Goal: Navigation & Orientation: Understand site structure

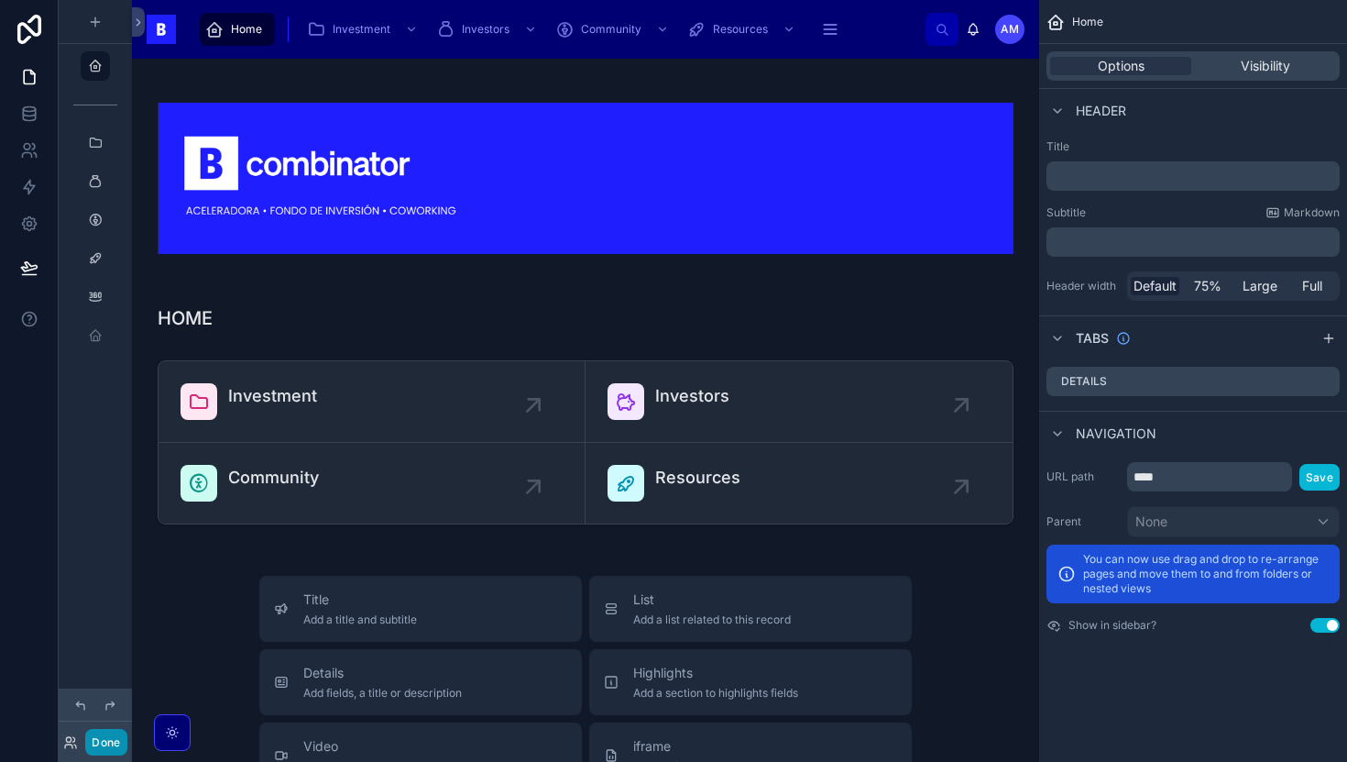
click at [103, 749] on button "Done" at bounding box center [105, 742] width 41 height 27
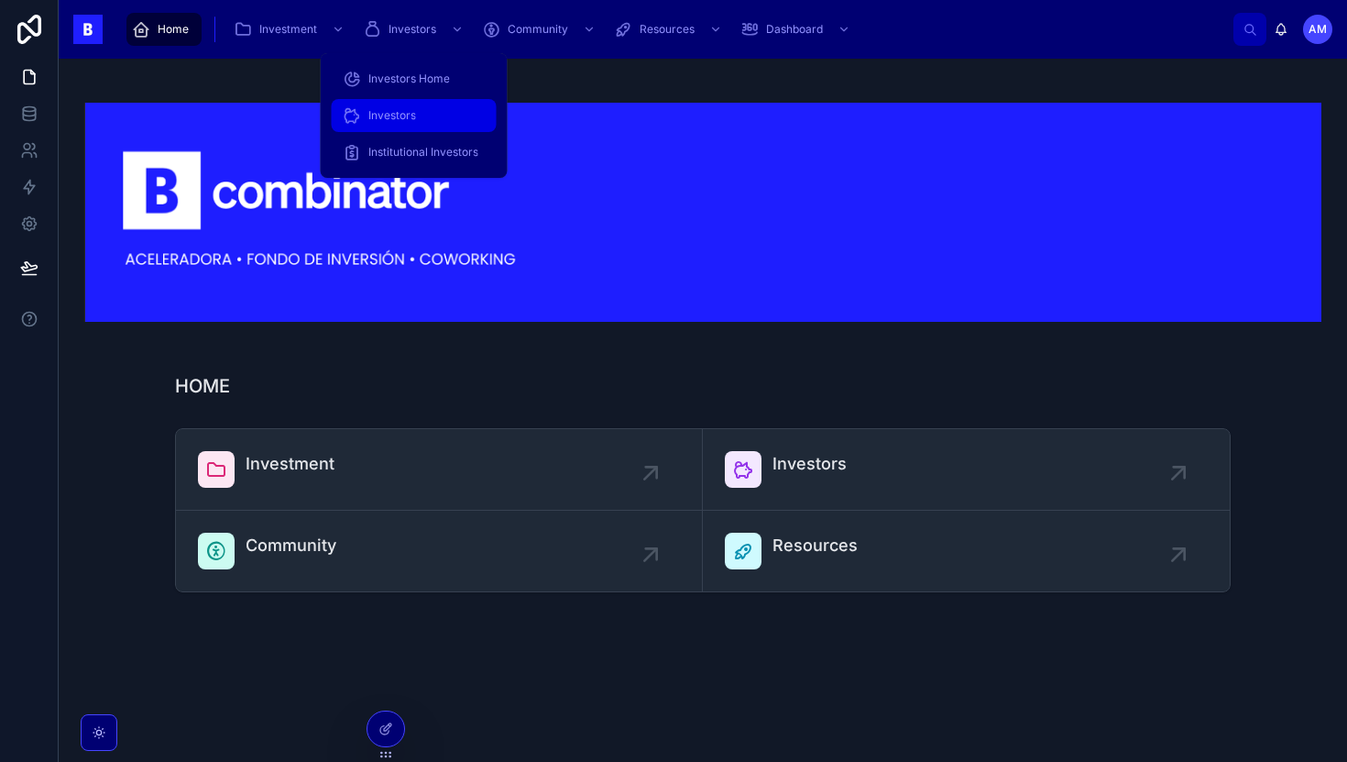
click at [409, 115] on span "Investors" at bounding box center [392, 115] width 48 height 15
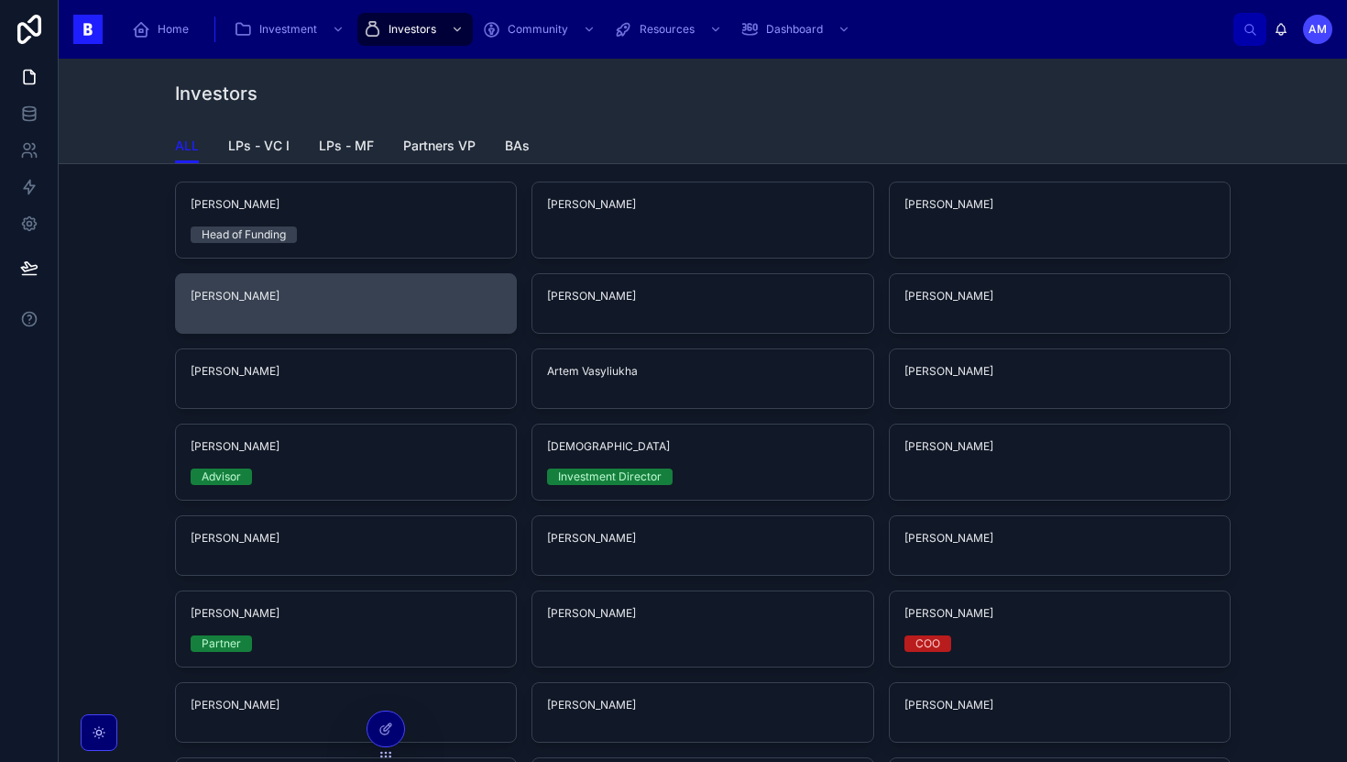
scroll to position [126, 0]
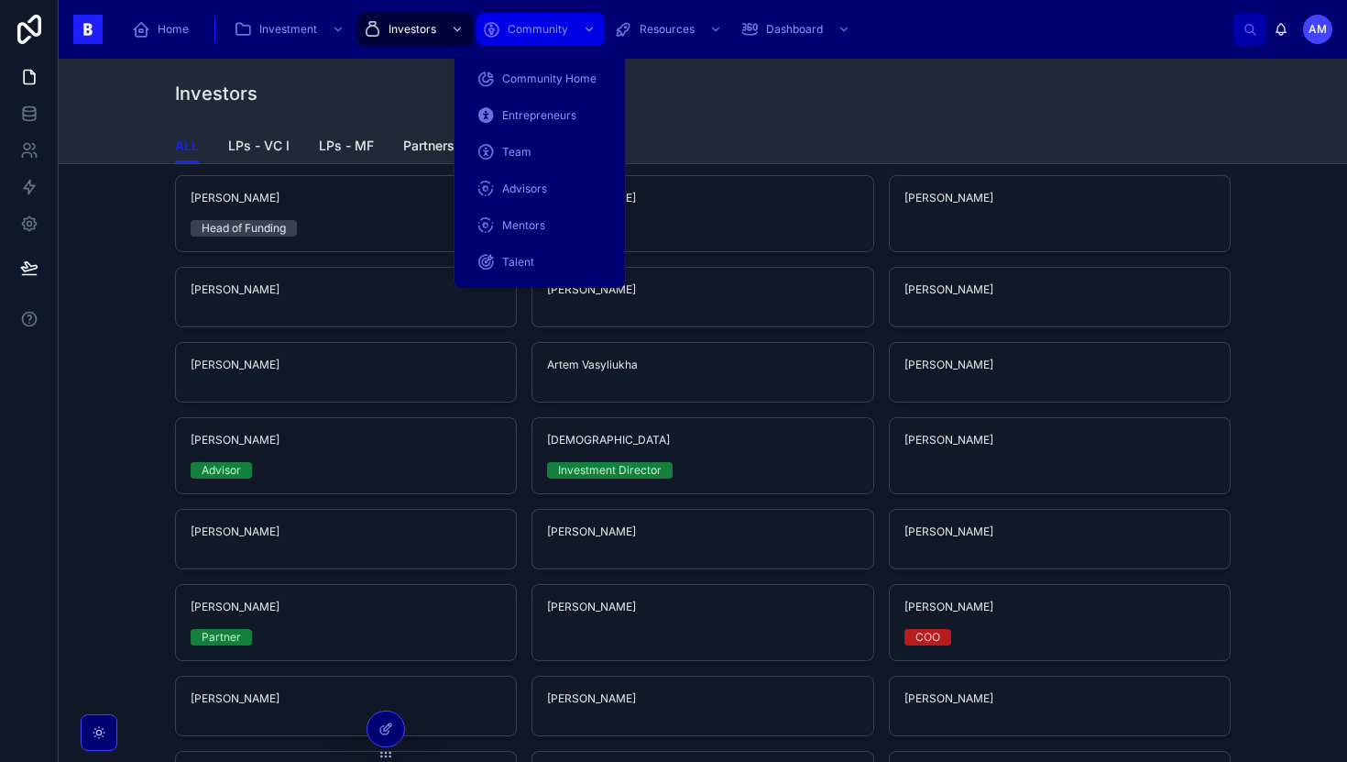
click at [536, 35] on span "Community" at bounding box center [538, 29] width 60 height 15
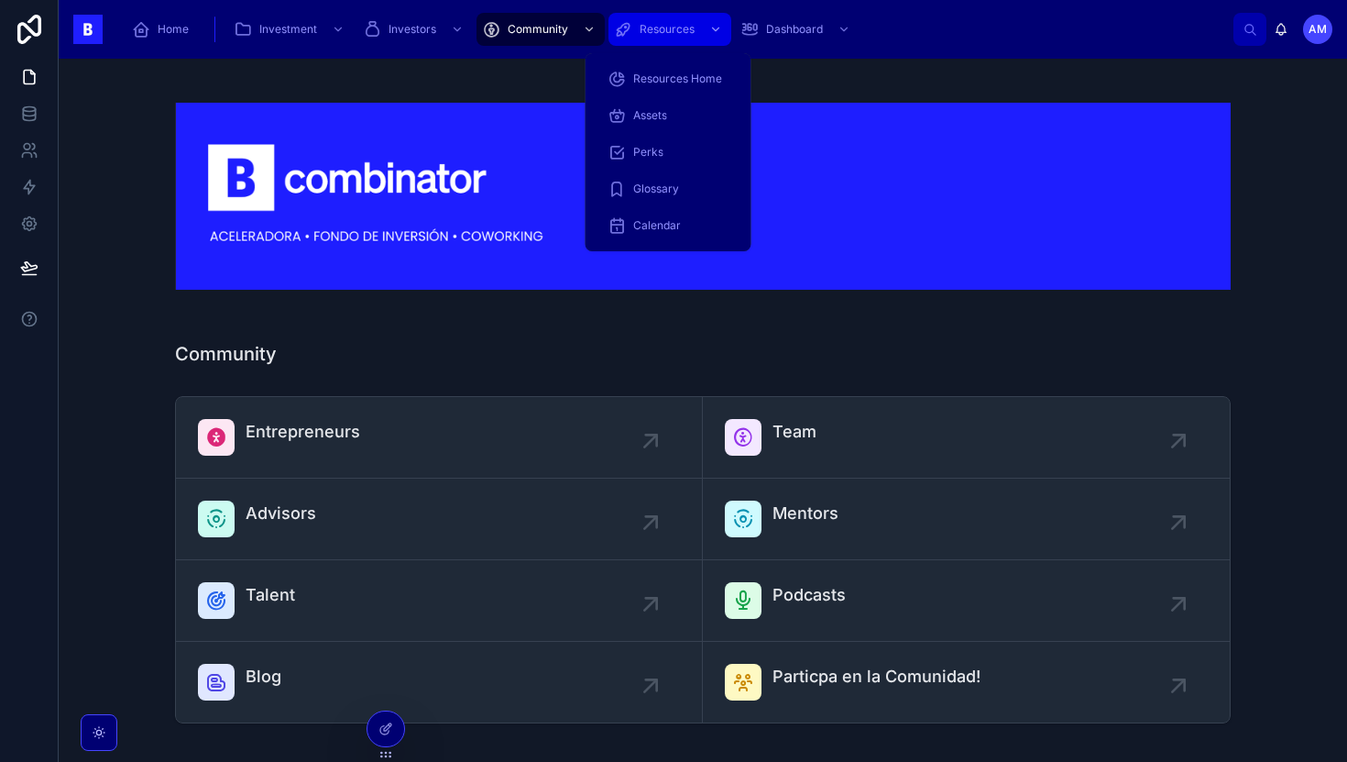
click at [654, 34] on span "Resources" at bounding box center [667, 29] width 55 height 15
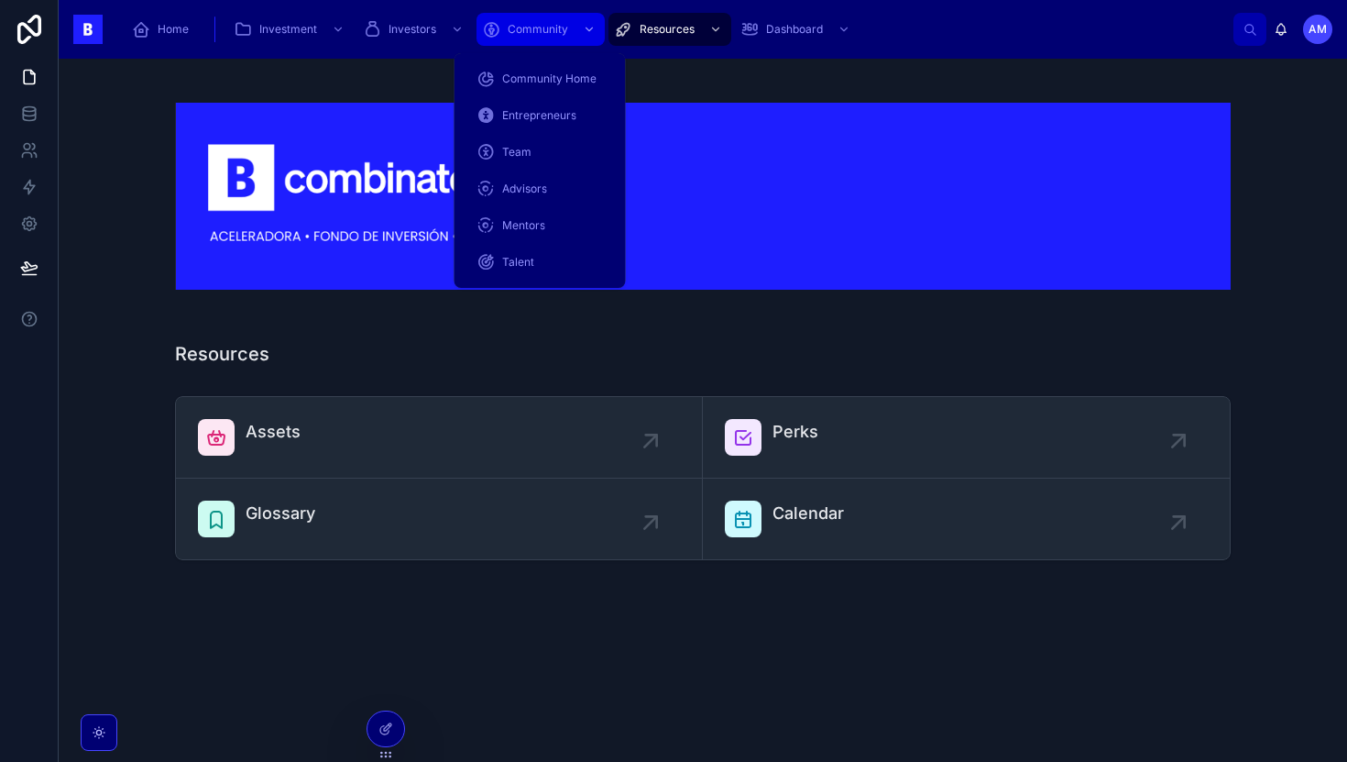
click at [576, 41] on div "scrollable content" at bounding box center [588, 29] width 24 height 29
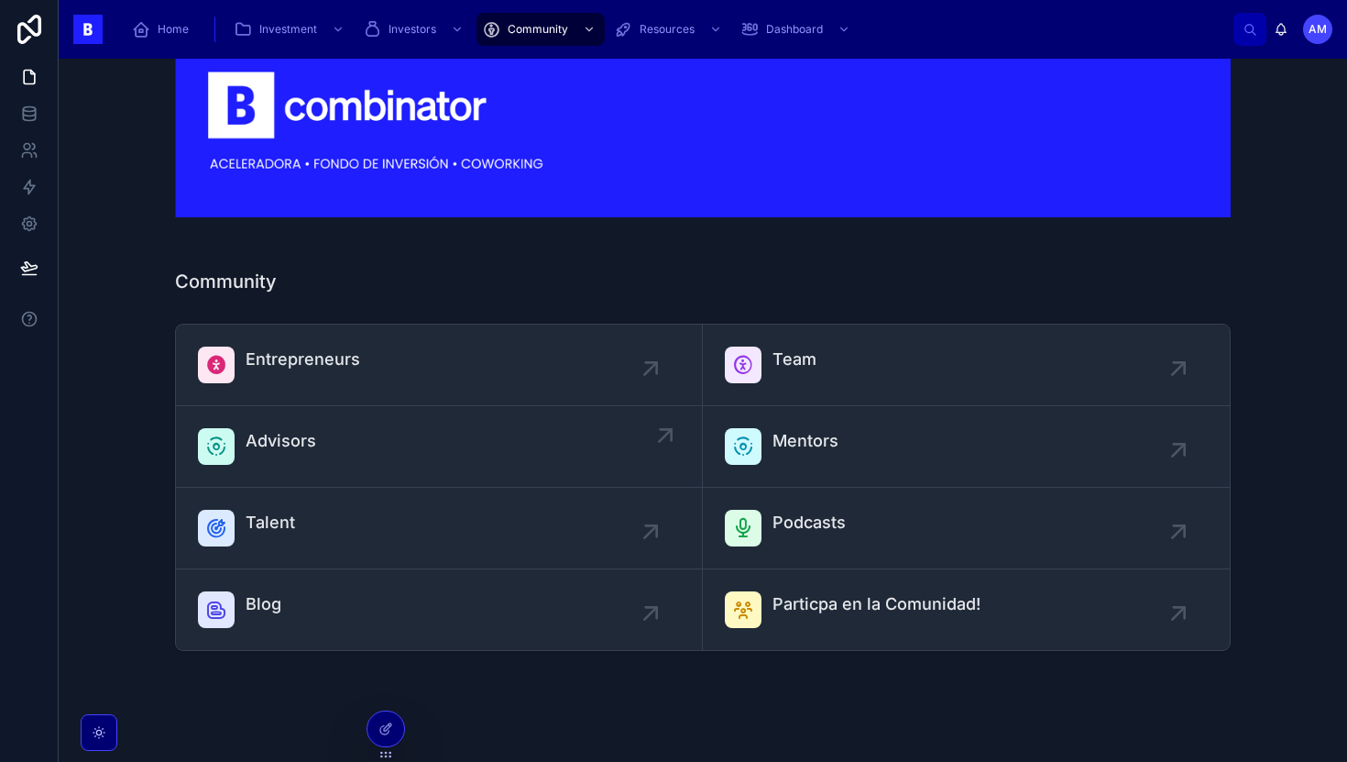
scroll to position [102, 0]
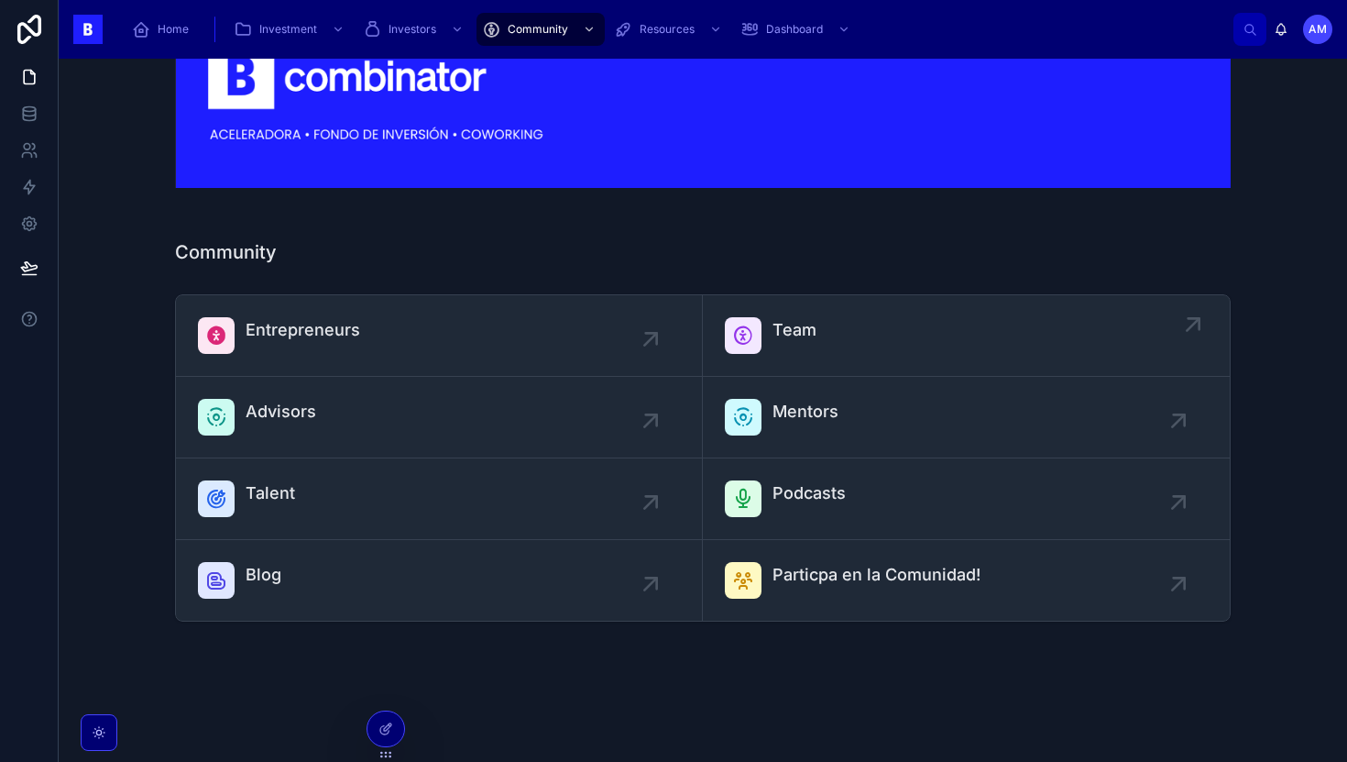
click at [795, 339] on span "Team" at bounding box center [795, 330] width 44 height 26
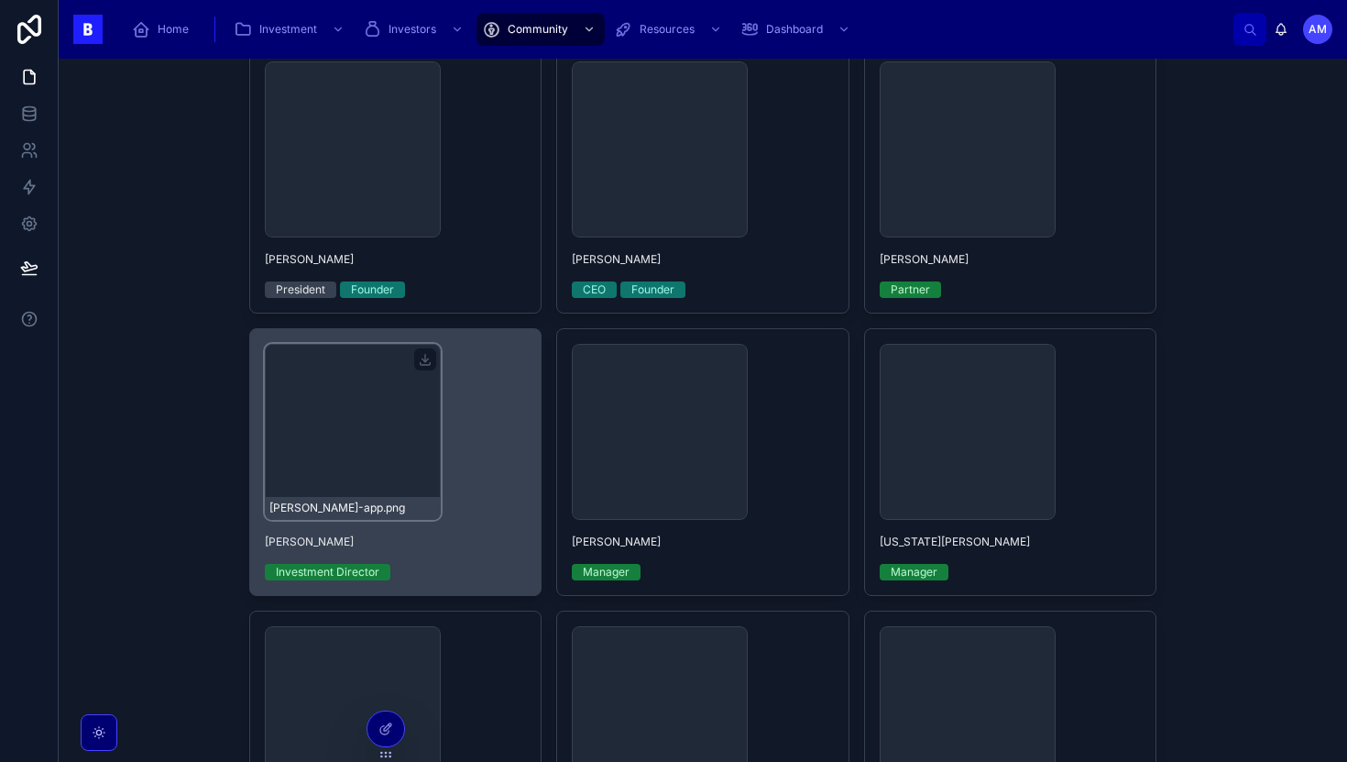
scroll to position [122, 0]
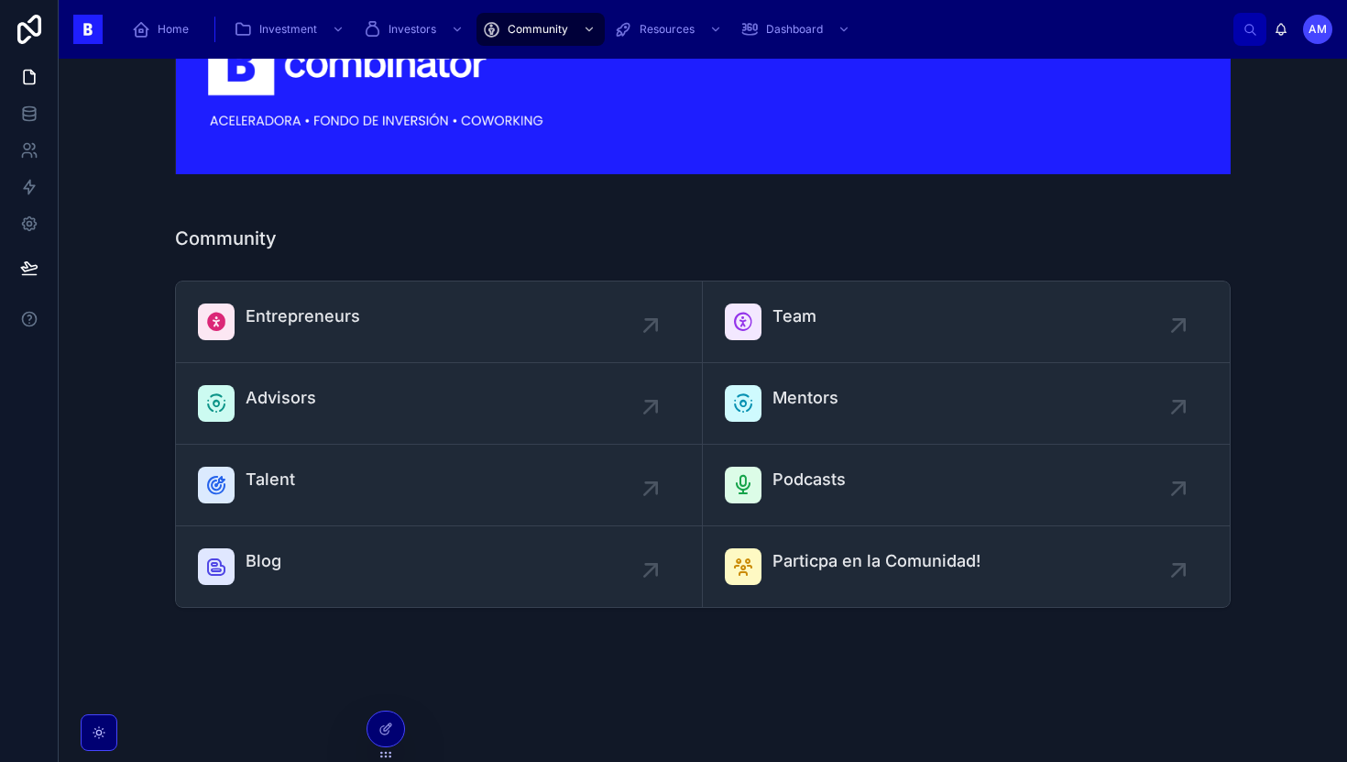
scroll to position [115, 0]
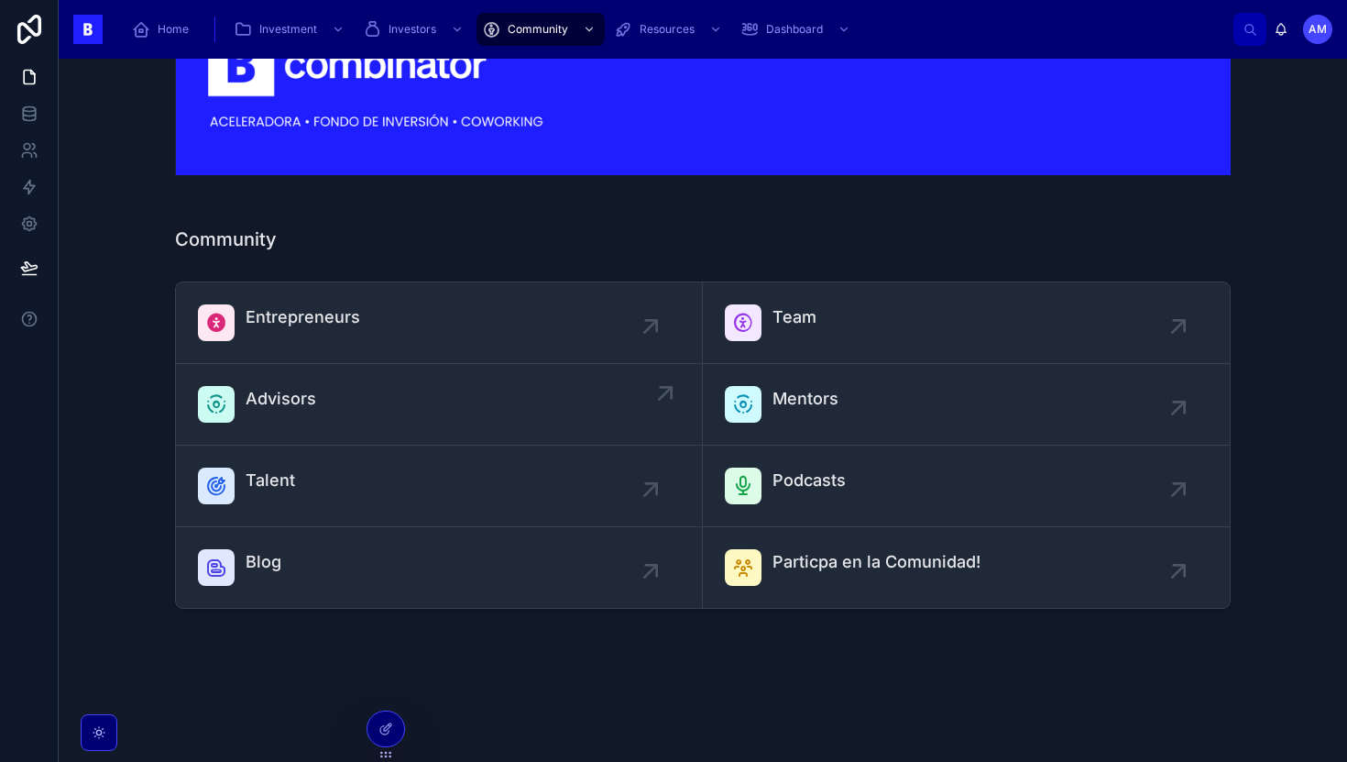
click at [496, 406] on div "Advisors" at bounding box center [439, 404] width 482 height 37
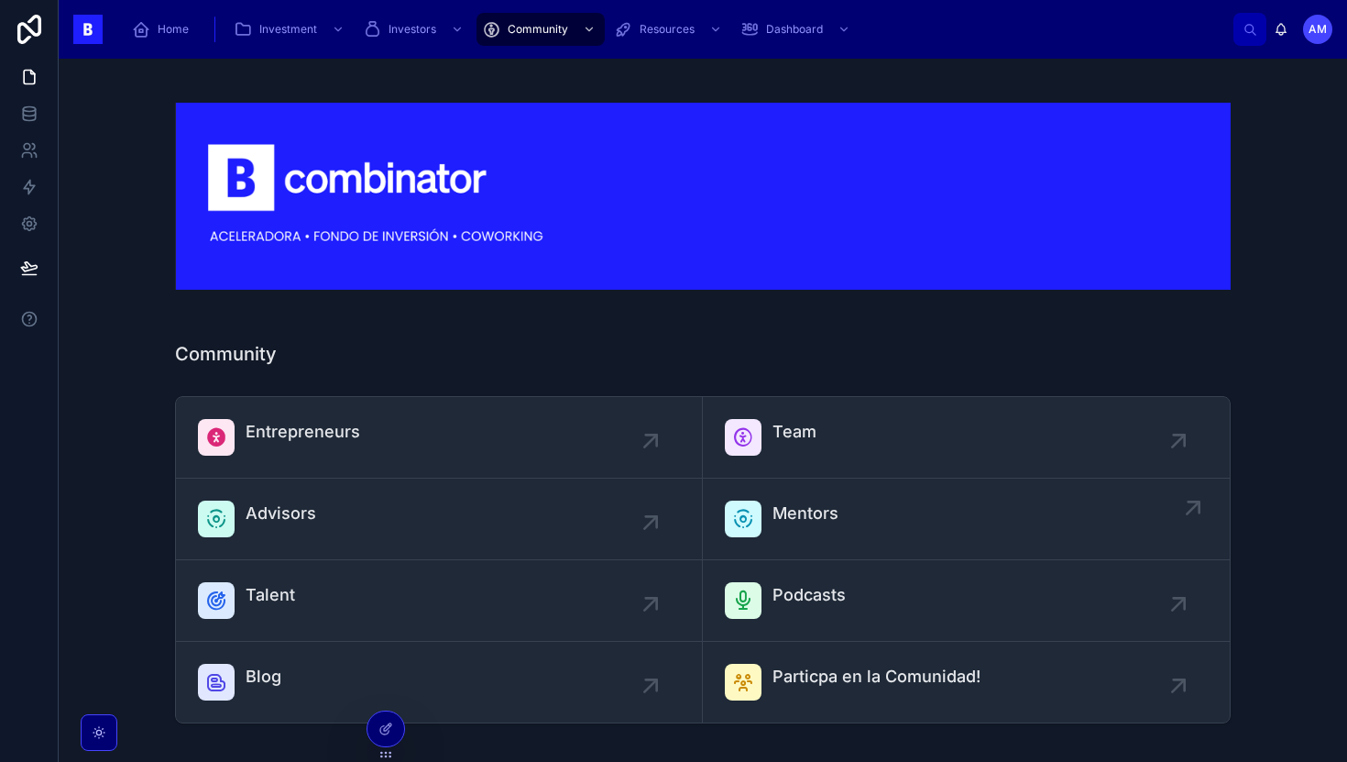
click at [791, 533] on div "Mentors" at bounding box center [806, 518] width 66 height 37
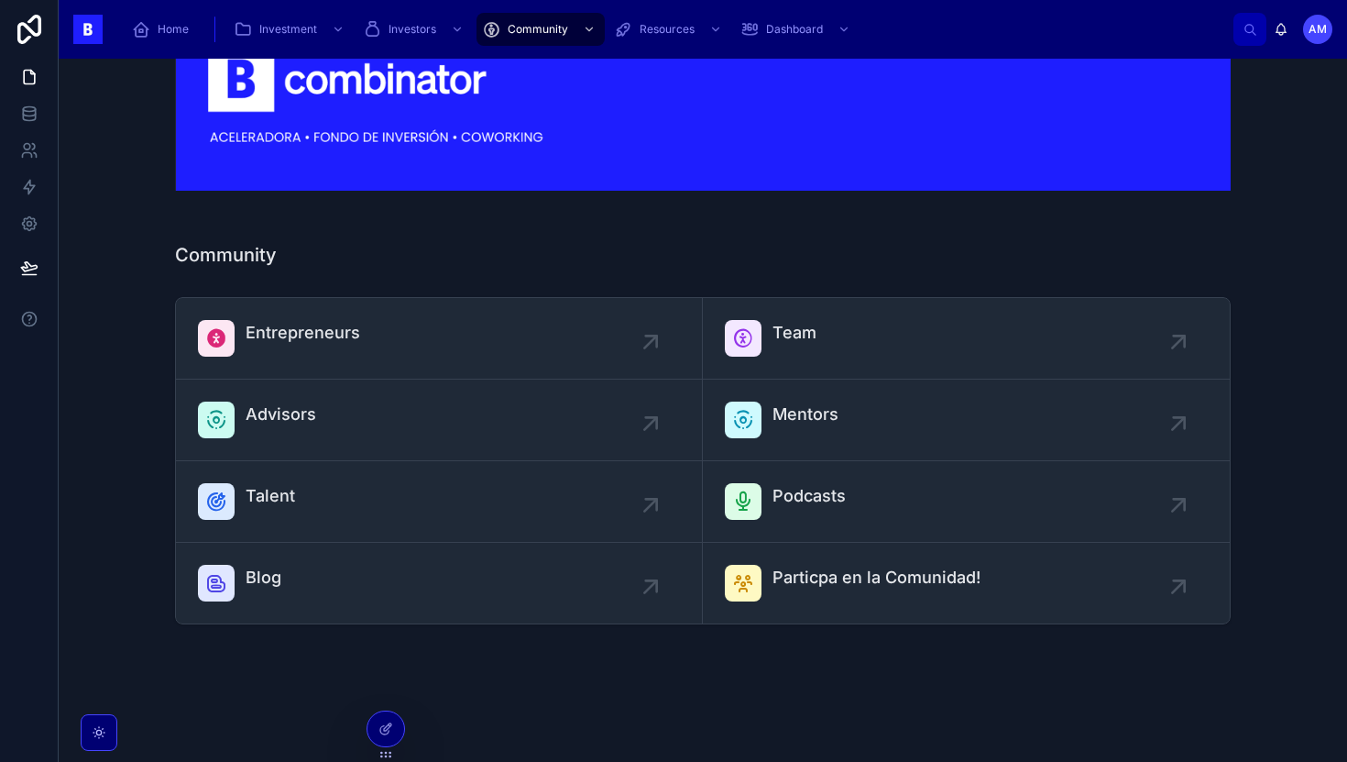
scroll to position [115, 0]
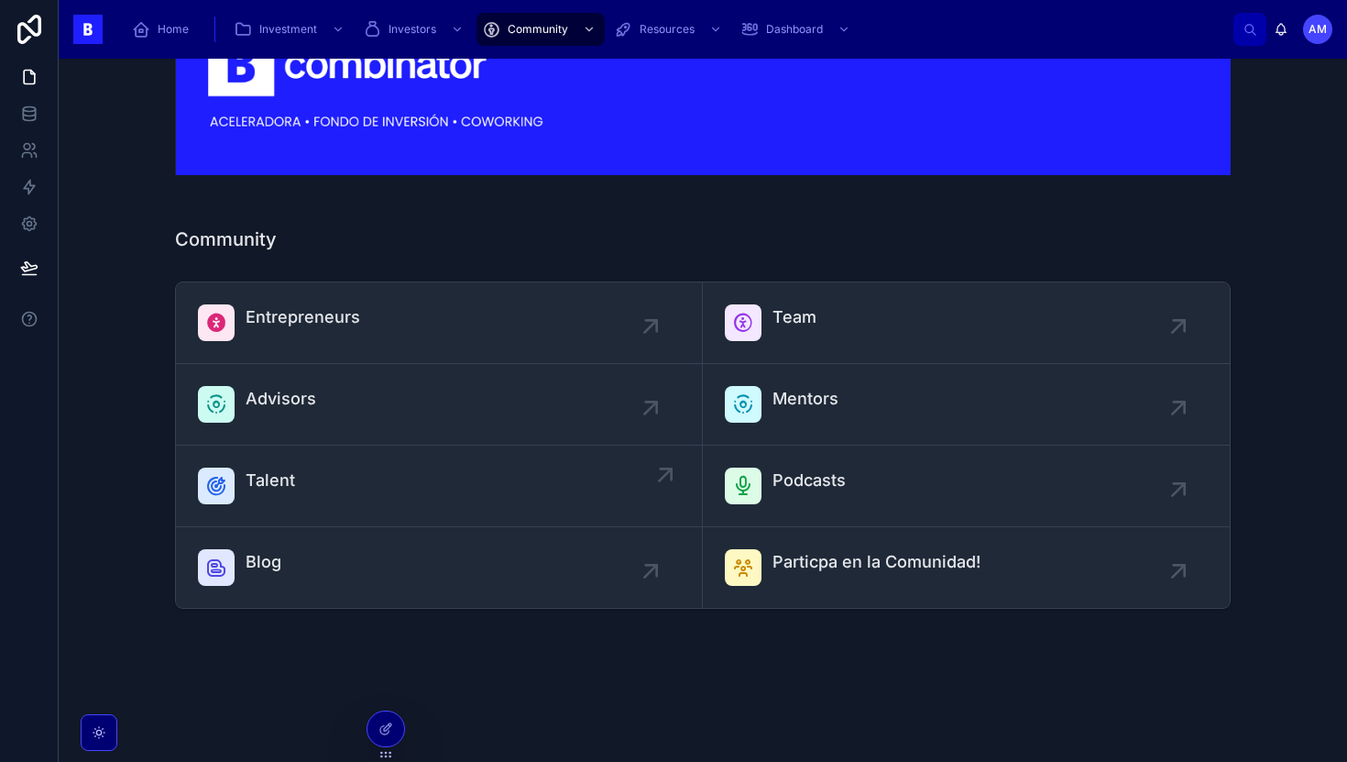
click at [370, 467] on div "Talent" at bounding box center [439, 485] width 482 height 37
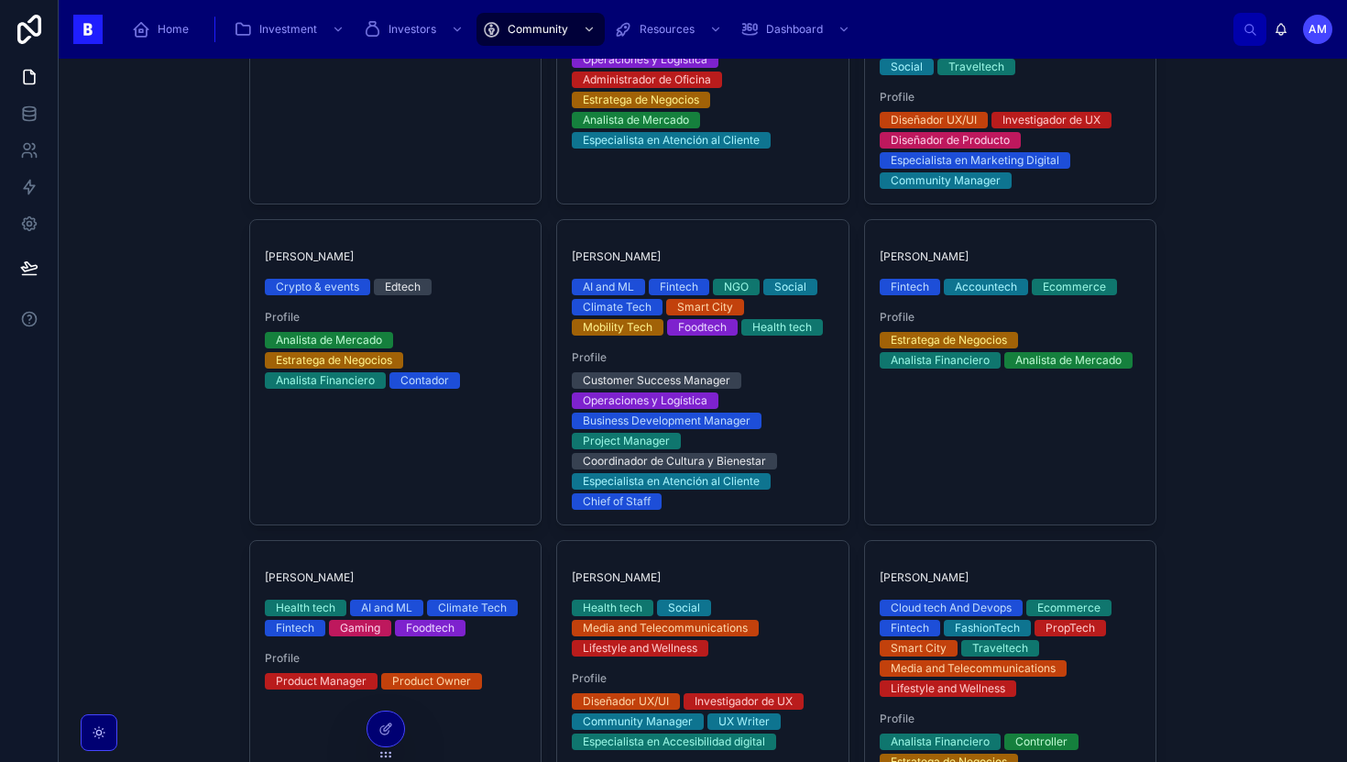
scroll to position [2531, 0]
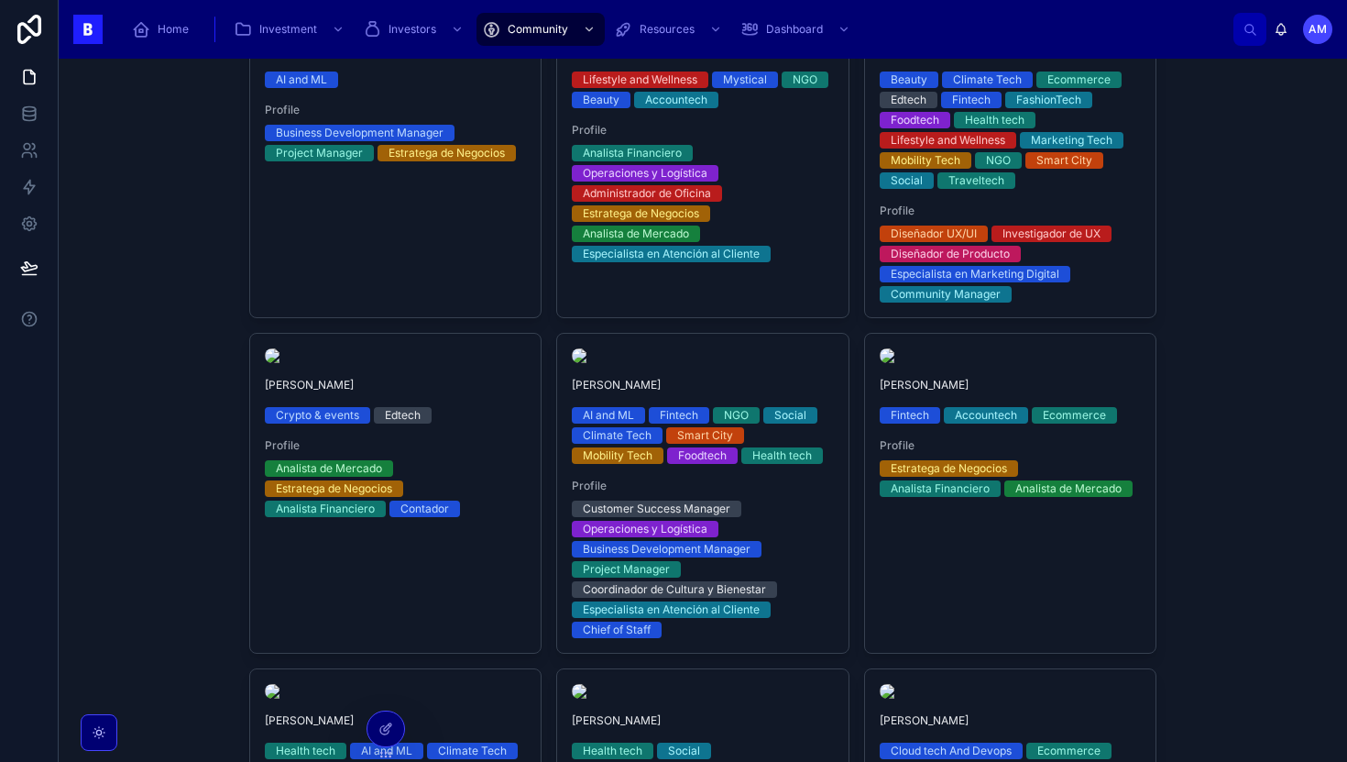
scroll to position [115, 0]
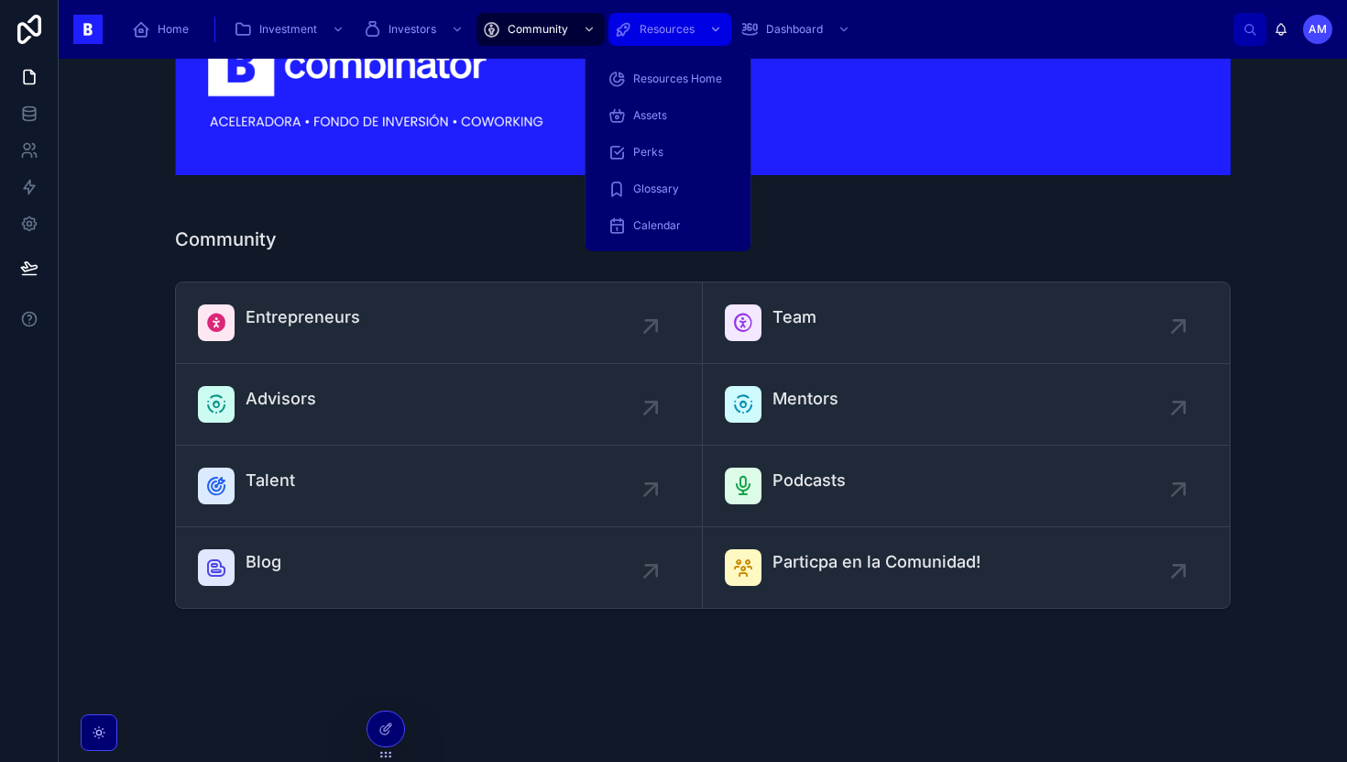
click at [664, 19] on div "Resources" at bounding box center [670, 29] width 112 height 29
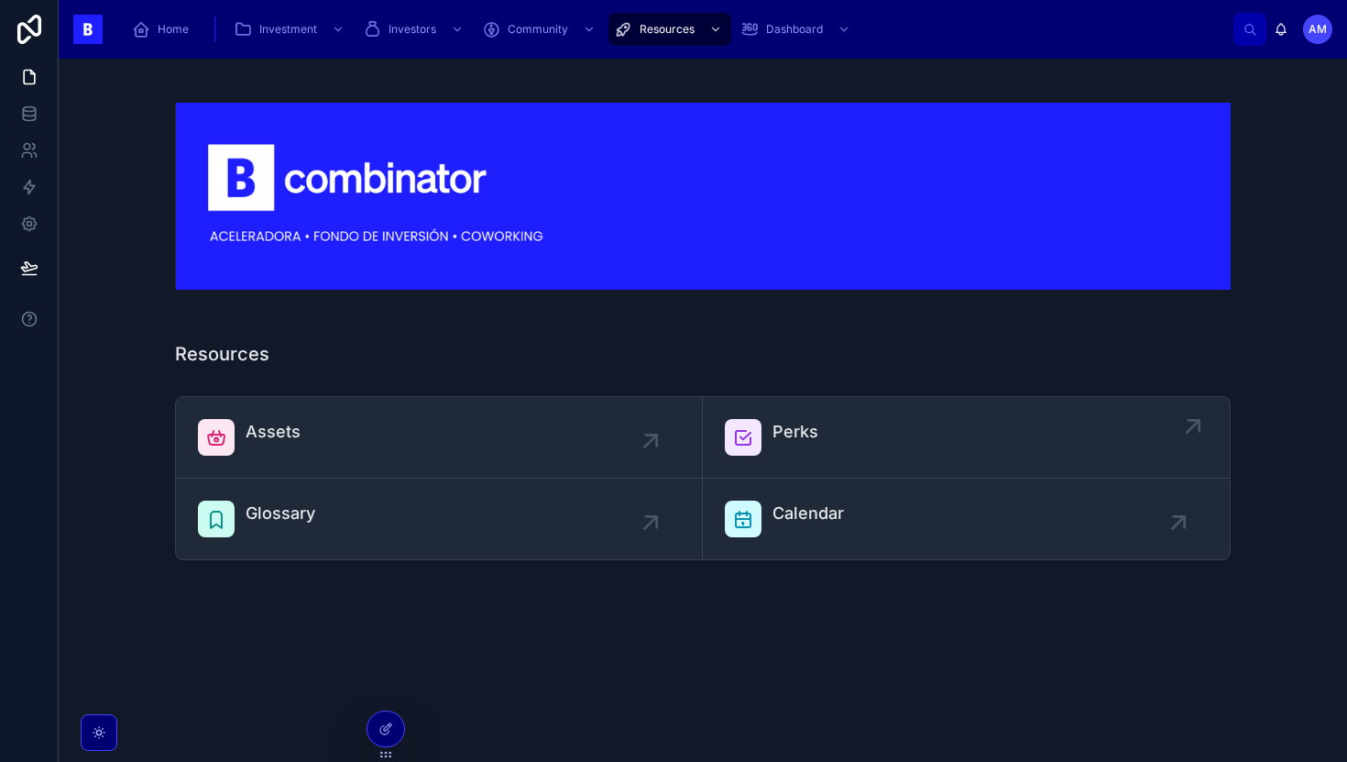
click at [793, 456] on link "Perks" at bounding box center [966, 438] width 527 height 82
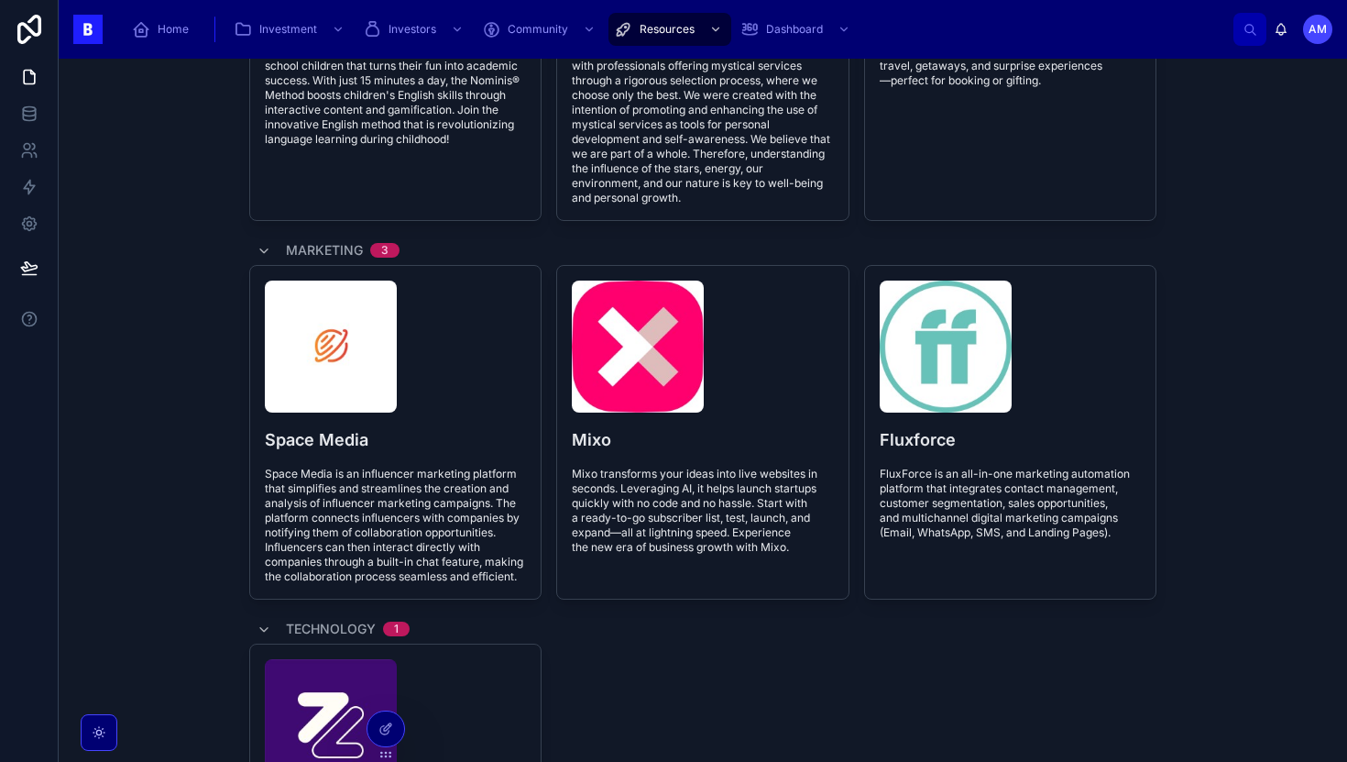
scroll to position [1104, 0]
